Goal: Transaction & Acquisition: Register for event/course

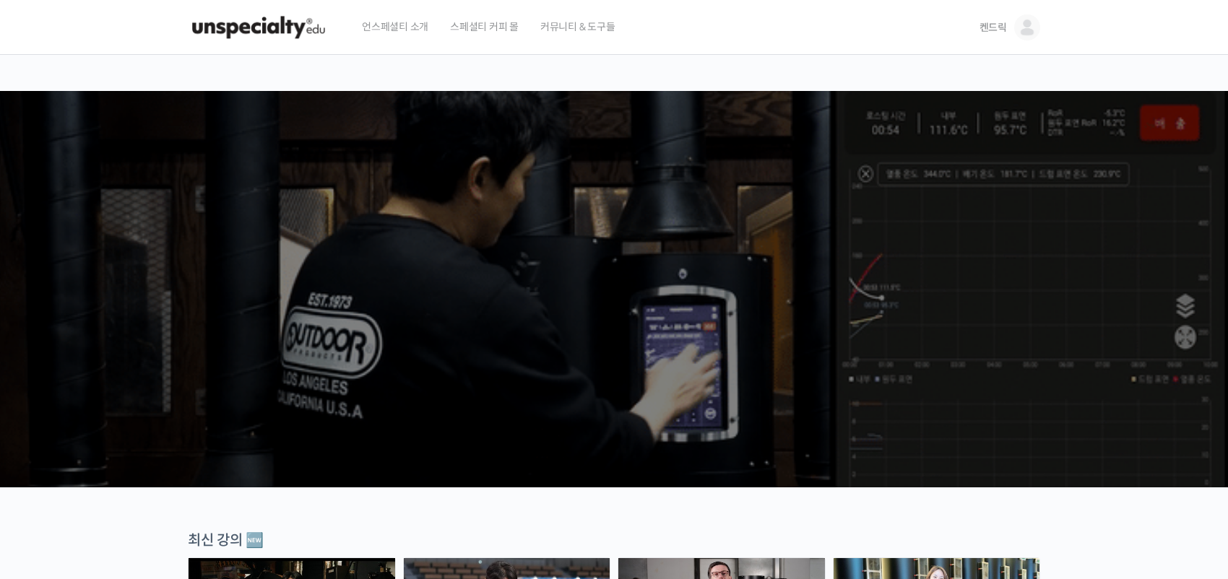
click at [560, 25] on span "커뮤니티 & 도구들" at bounding box center [577, 26] width 75 height 55
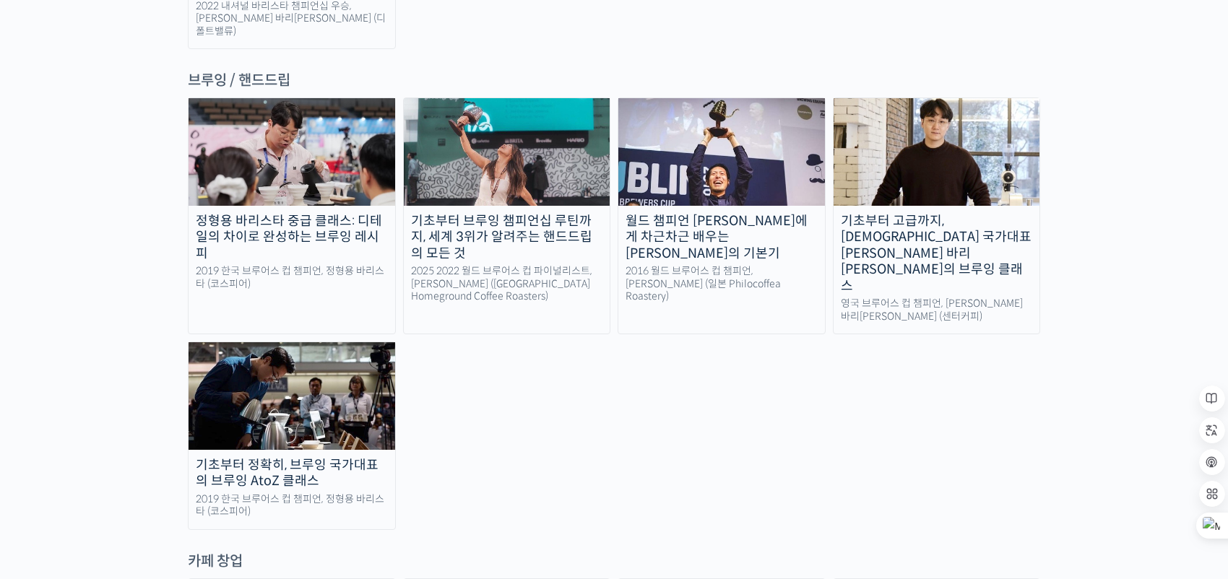
scroll to position [2528, 0]
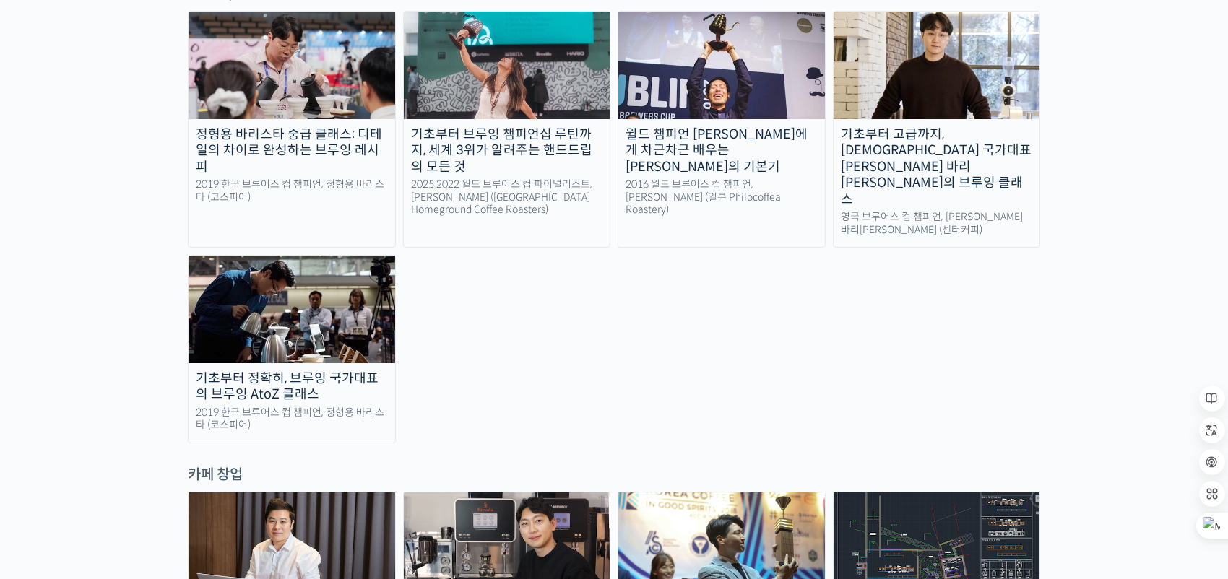
click at [964, 211] on div "영국 브루어스 컵 챔피언, [PERSON_NAME] 바리[PERSON_NAME] (센터커피)" at bounding box center [936, 223] width 207 height 25
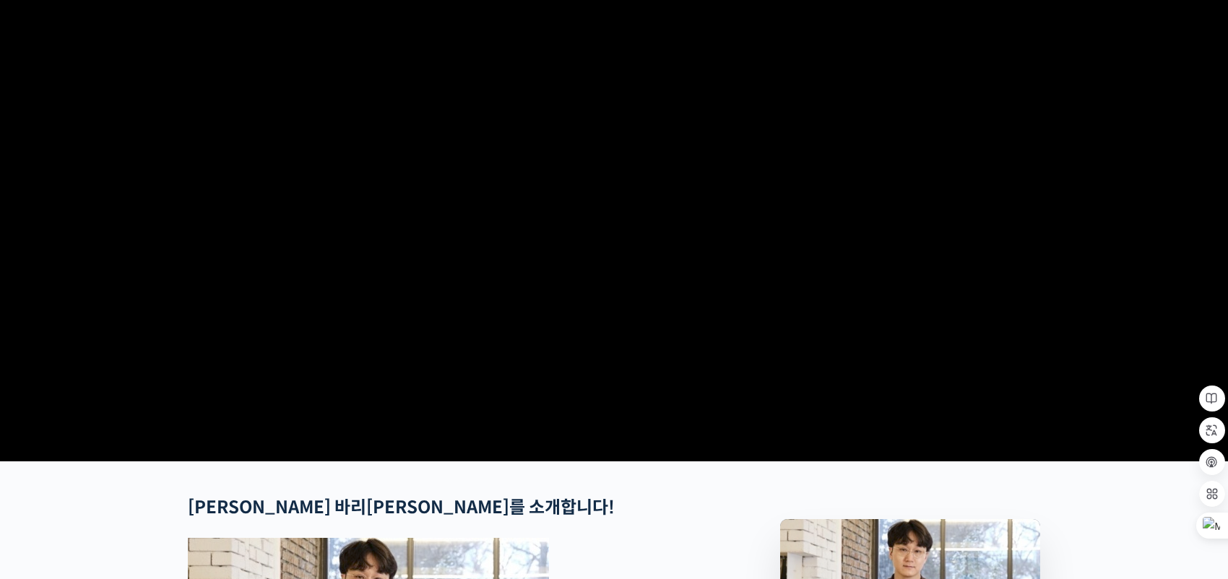
scroll to position [72, 0]
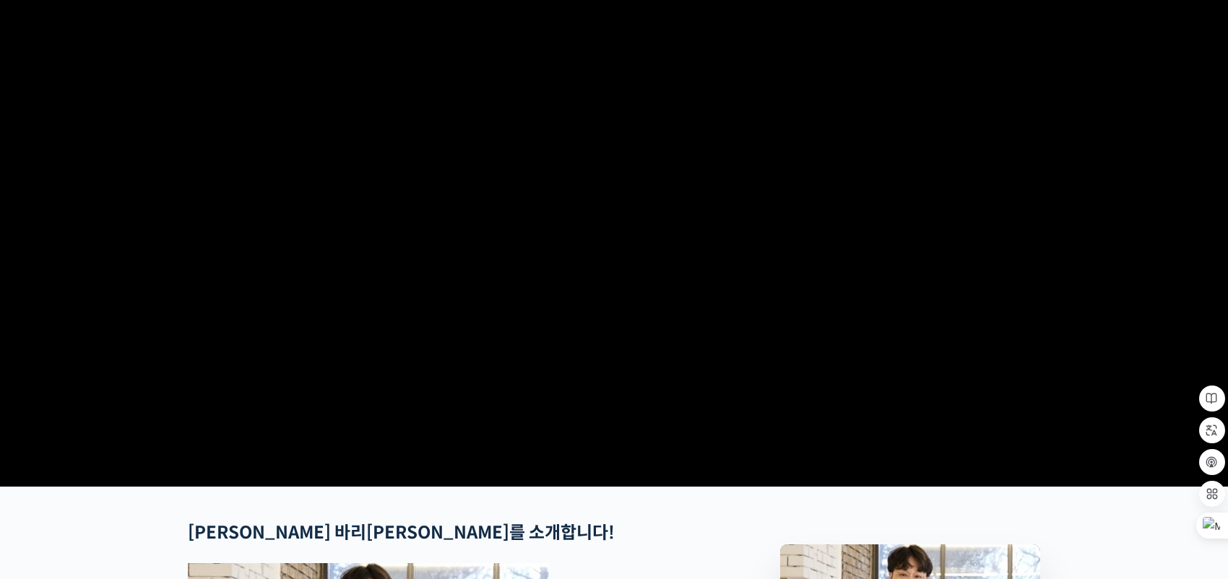
click at [623, 320] on video at bounding box center [614, 232] width 852 height 498
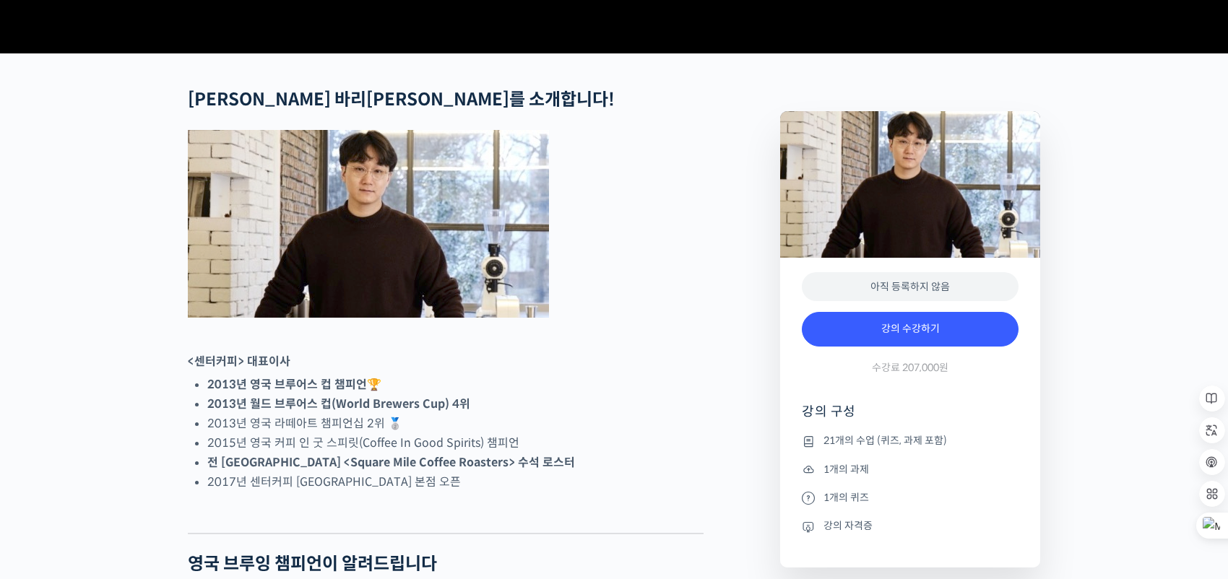
scroll to position [217, 0]
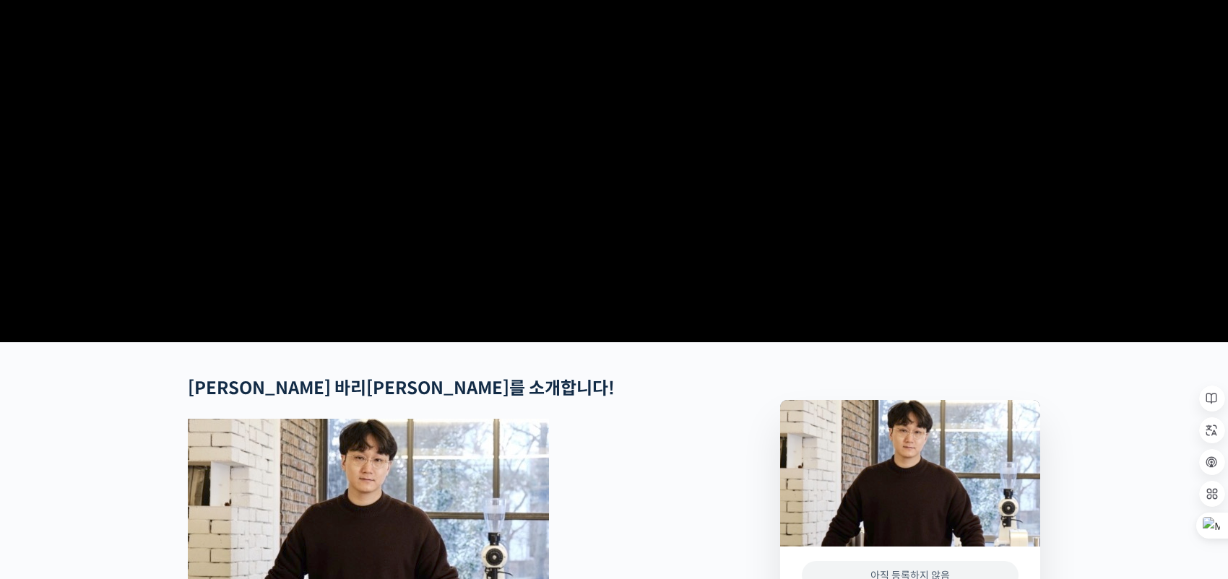
click at [701, 256] on video at bounding box center [614, 87] width 852 height 498
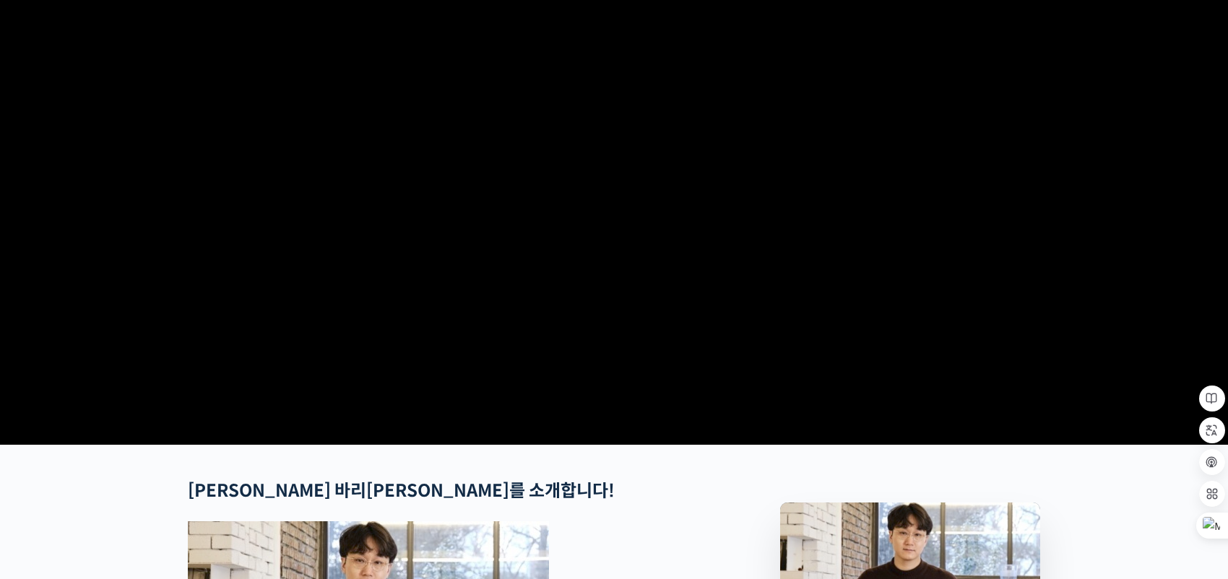
scroll to position [72, 0]
